Goal: Learn about a topic: Learn about a topic

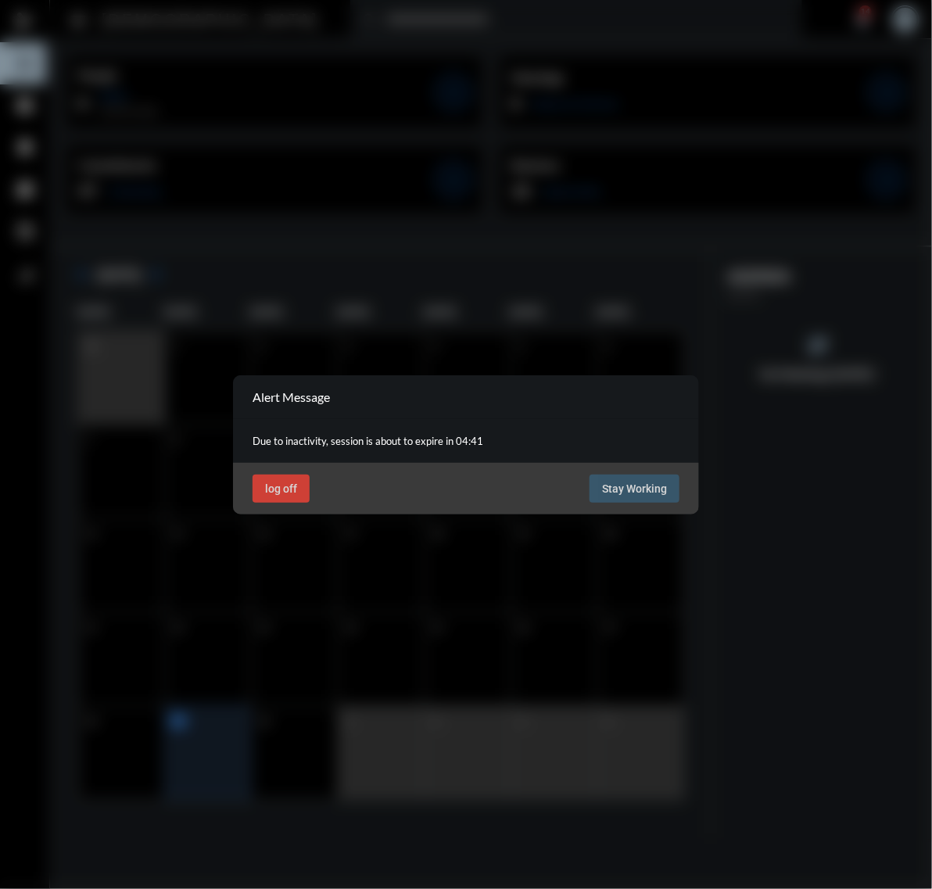
click at [627, 483] on span "Stay Working" at bounding box center [634, 488] width 65 height 13
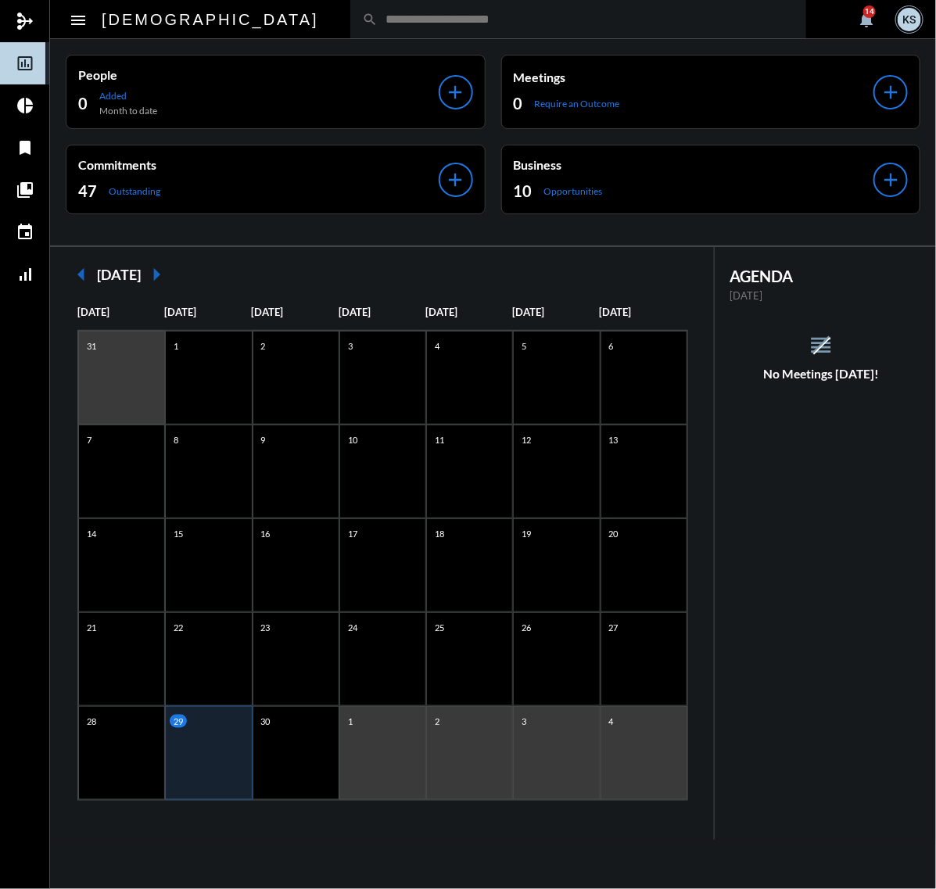
click at [30, 185] on mat-icon "collections_bookmark" at bounding box center [25, 190] width 19 height 19
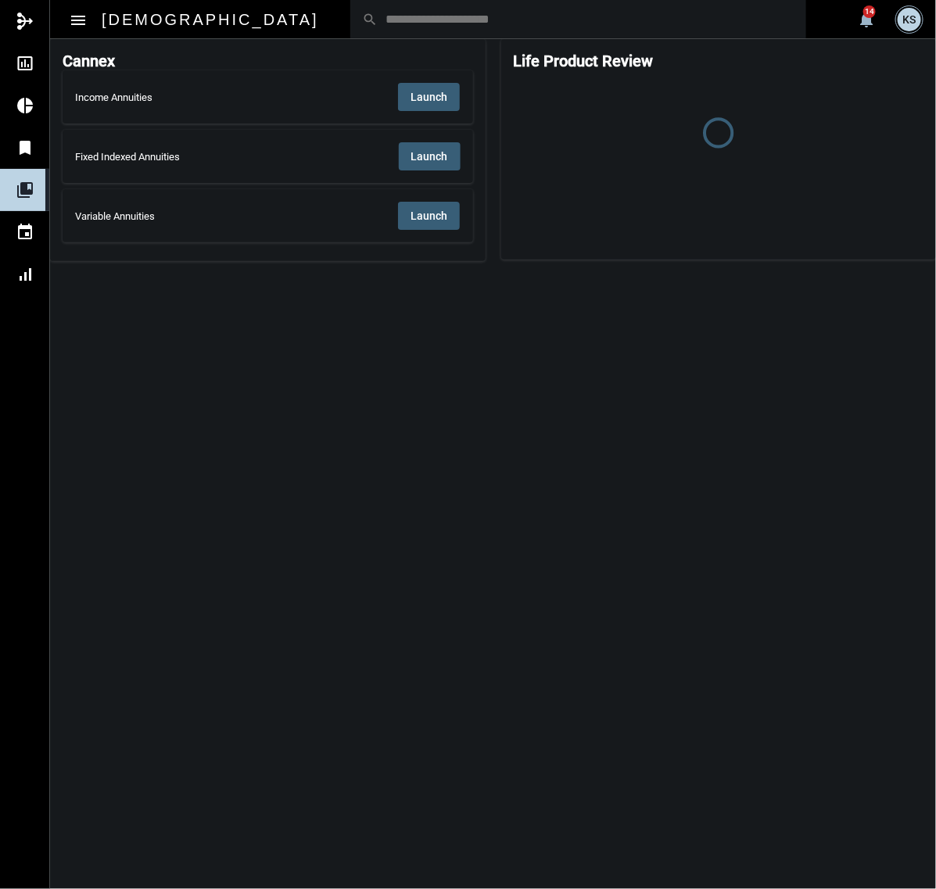
click at [436, 94] on span "Launch" at bounding box center [428, 97] width 37 height 13
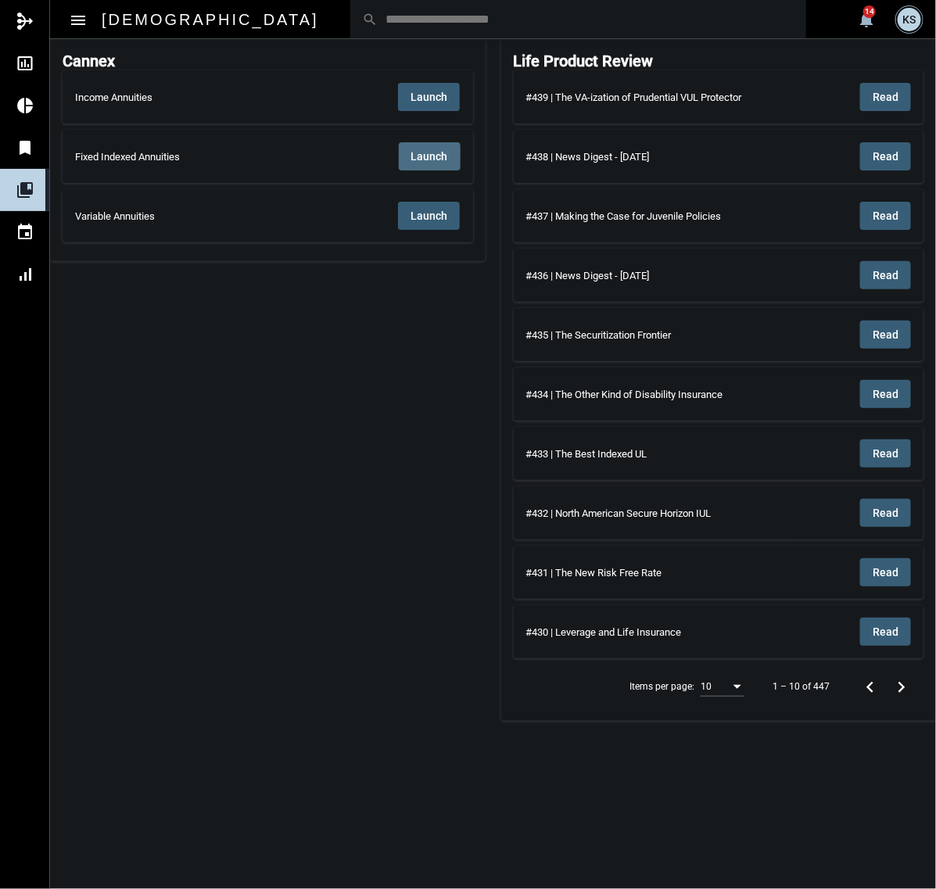
click at [426, 156] on span "Launch" at bounding box center [429, 156] width 37 height 13
drag, startPoint x: 422, startPoint y: 88, endPoint x: 439, endPoint y: 88, distance: 16.4
click at [422, 91] on span "Launch" at bounding box center [428, 97] width 37 height 13
